Goal: Task Accomplishment & Management: Use online tool/utility

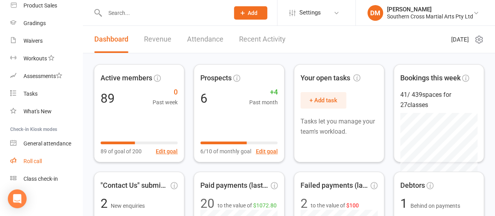
scroll to position [161, 0]
click at [41, 163] on div "Roll call" at bounding box center [32, 160] width 18 height 6
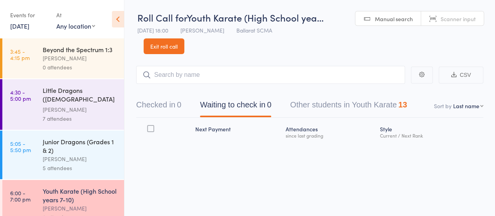
scroll to position [0, 0]
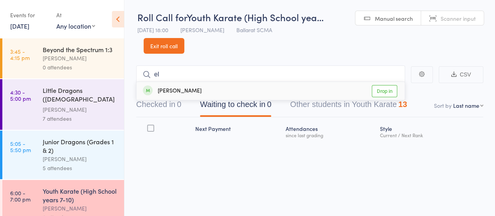
type input "el"
click at [386, 90] on link "Drop in" at bounding box center [384, 91] width 25 height 12
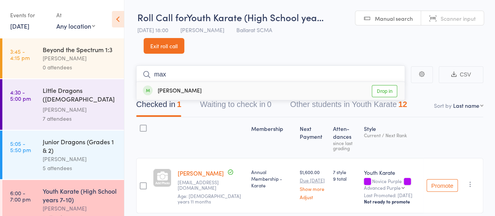
type input "max"
click at [385, 92] on link "Drop in" at bounding box center [384, 91] width 25 height 12
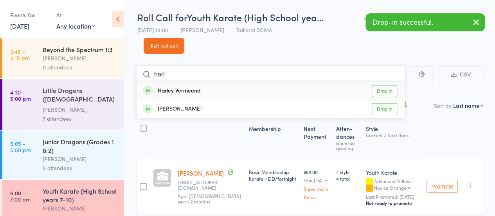
type input "harl"
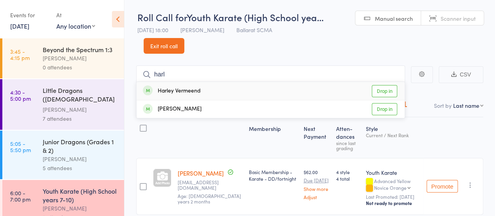
click at [387, 92] on link "Drop in" at bounding box center [384, 91] width 25 height 12
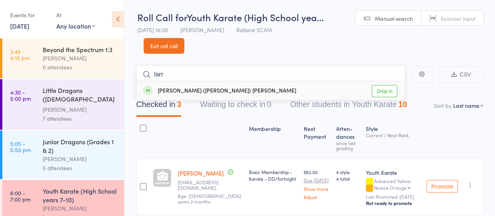
type input "larr"
click at [392, 92] on link "Drop in" at bounding box center [384, 91] width 25 height 12
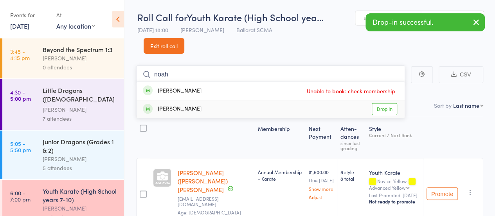
type input "noah"
click at [385, 106] on link "Drop in" at bounding box center [384, 109] width 25 height 12
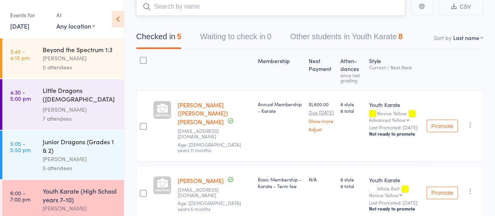
scroll to position [0, 0]
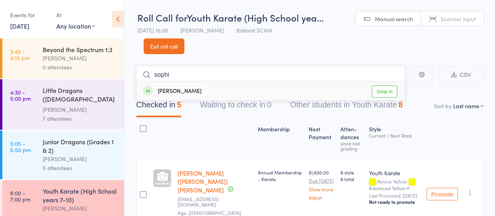
type input "sophi"
click at [387, 87] on link "Drop in" at bounding box center [384, 91] width 25 height 12
click at [177, 74] on input "search" at bounding box center [270, 75] width 269 height 18
type input "ash"
click at [378, 89] on link "Drop in" at bounding box center [384, 91] width 25 height 12
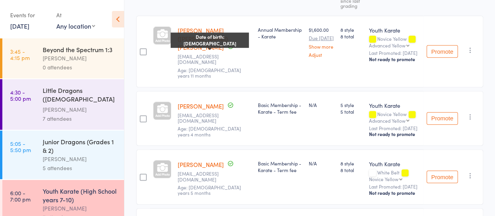
scroll to position [147, 0]
